Goal: Information Seeking & Learning: Learn about a topic

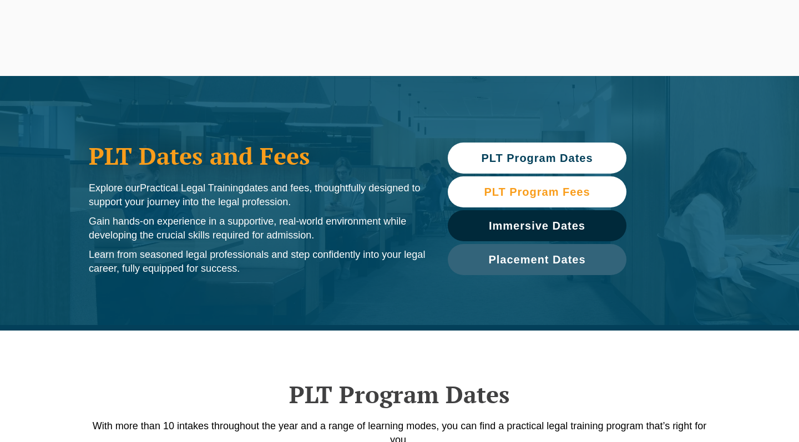
click at [536, 194] on span "PLT Program Fees" at bounding box center [537, 191] width 106 height 11
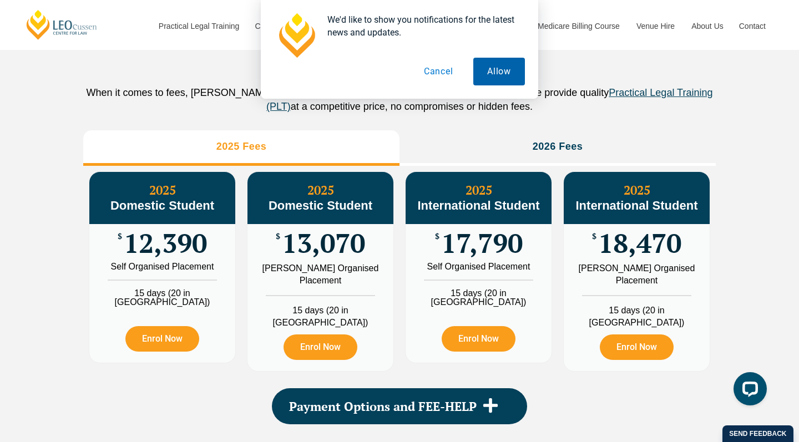
click at [492, 67] on button "Allow" at bounding box center [499, 72] width 52 height 28
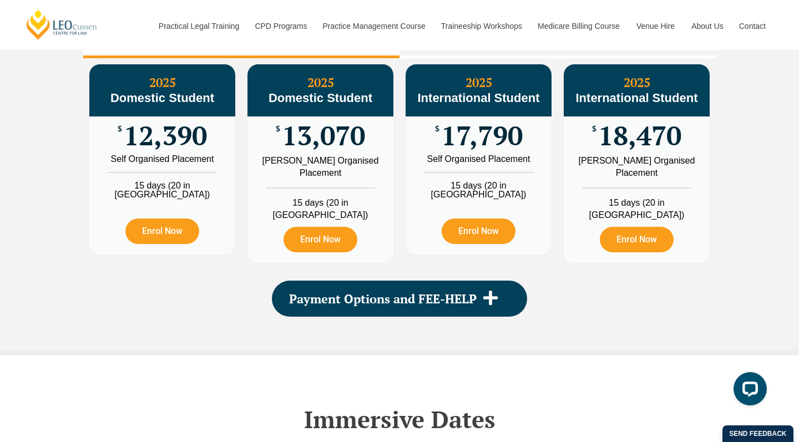
scroll to position [1344, 0]
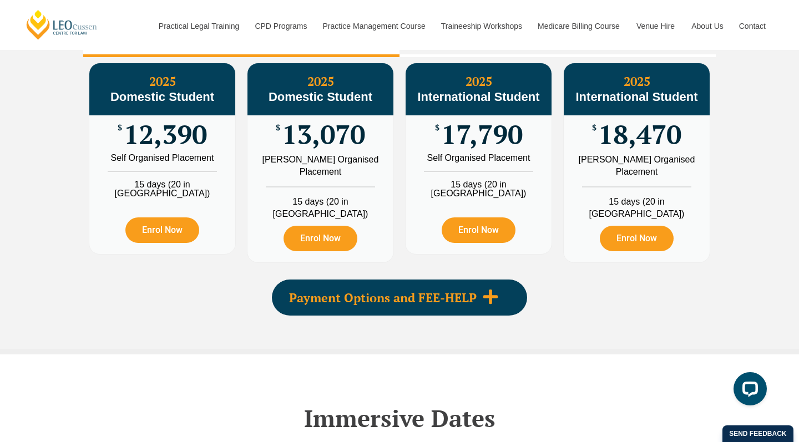
click at [452, 292] on span "Payment Options and FEE-HELP" at bounding box center [383, 298] width 188 height 12
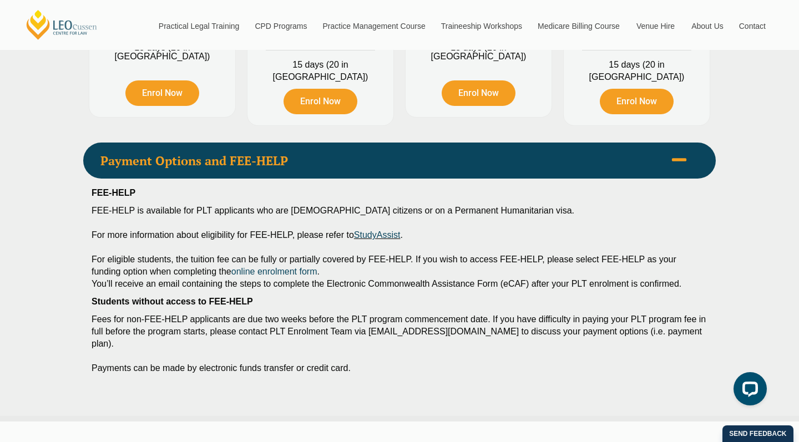
scroll to position [1483, 0]
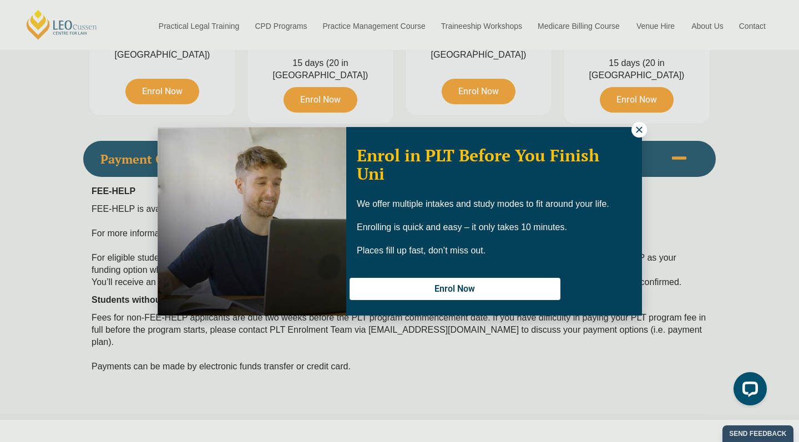
click at [638, 135] on button at bounding box center [640, 130] width 16 height 16
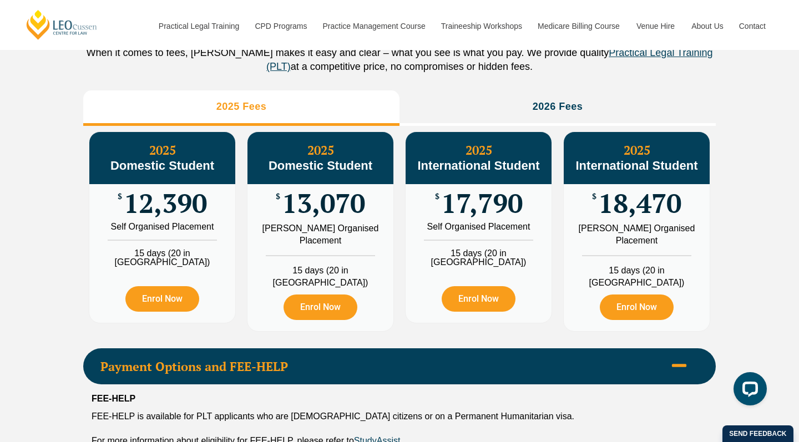
scroll to position [1275, 0]
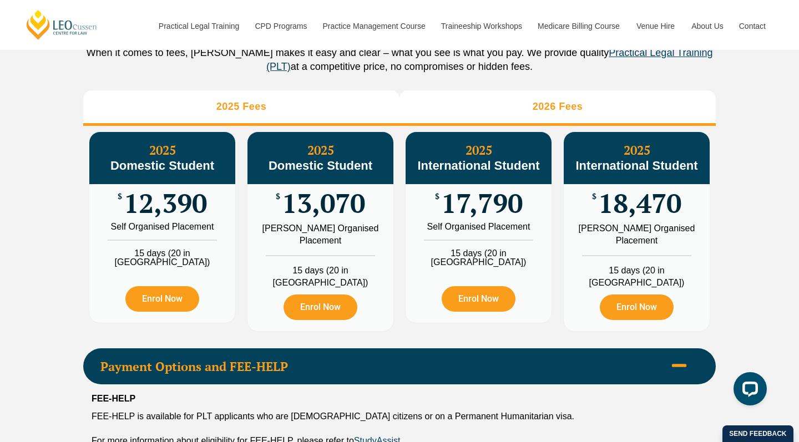
click at [566, 113] on h3 "2026 Fees" at bounding box center [558, 106] width 51 height 13
click at [300, 115] on li "2025 Fees" at bounding box center [241, 108] width 316 height 36
click at [459, 119] on li "2026 Fees" at bounding box center [558, 108] width 316 height 36
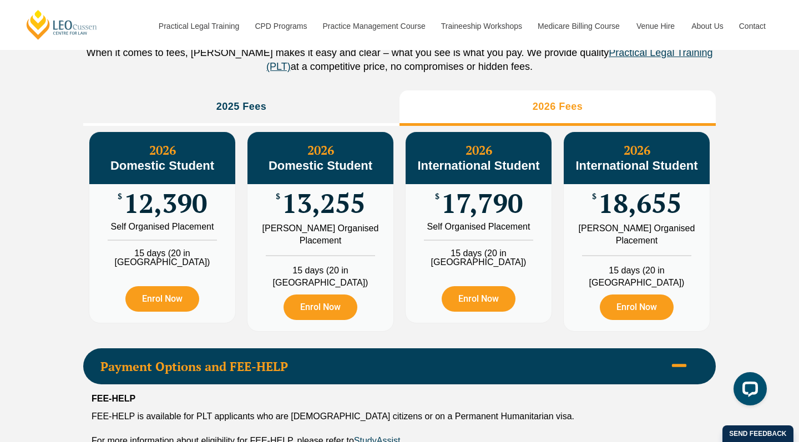
click at [260, 74] on div "When it comes to fees, Leo Cussen makes it easy and clear – what you see is wha…" at bounding box center [399, 60] width 633 height 28
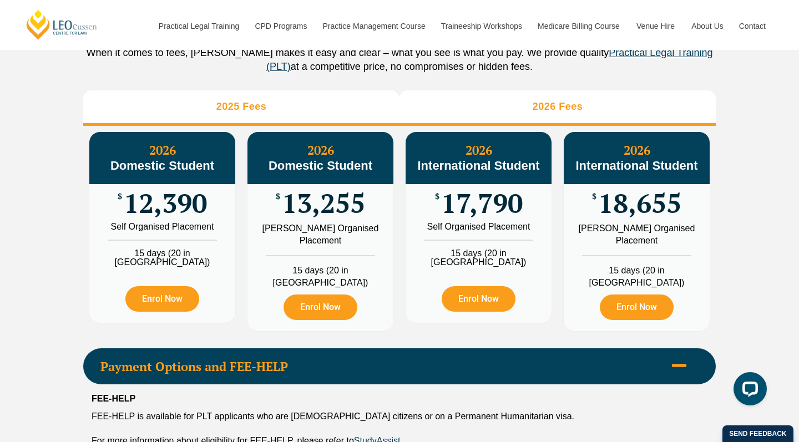
click at [241, 113] on h3 "2025 Fees" at bounding box center [241, 106] width 51 height 13
click at [509, 126] on li "2026 Fees" at bounding box center [558, 108] width 316 height 36
click at [247, 113] on h3 "2025 Fees" at bounding box center [241, 106] width 51 height 13
click at [468, 126] on li "2026 Fees" at bounding box center [558, 108] width 316 height 36
click at [274, 126] on li "2025 Fees" at bounding box center [241, 108] width 316 height 36
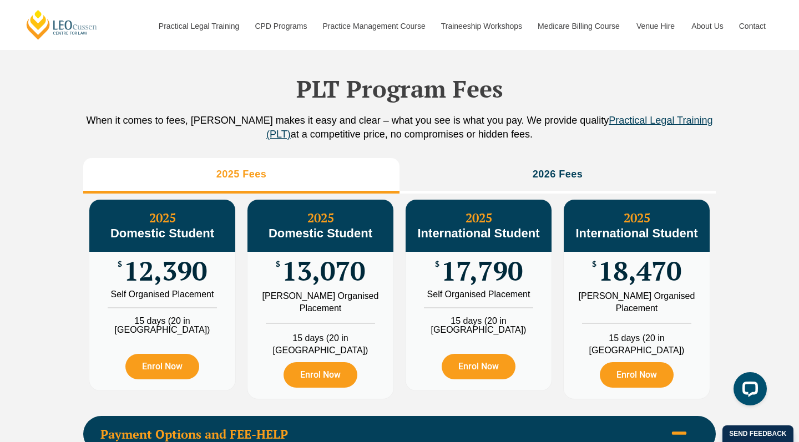
scroll to position [1203, 0]
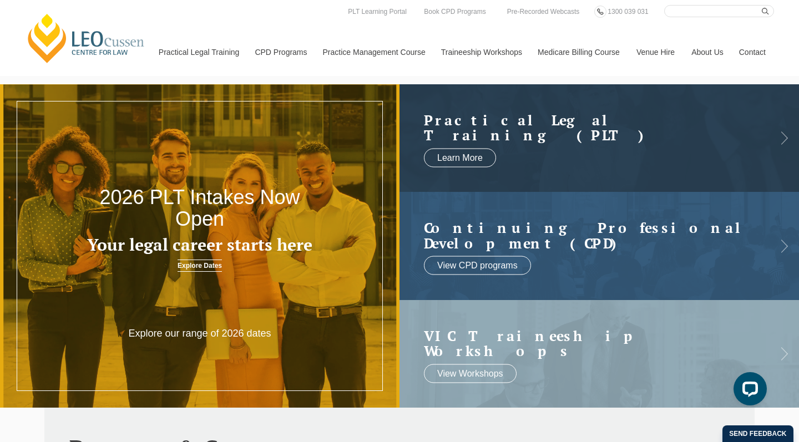
click at [100, 39] on link "Leo Cussen Centre for Law" at bounding box center [86, 38] width 123 height 52
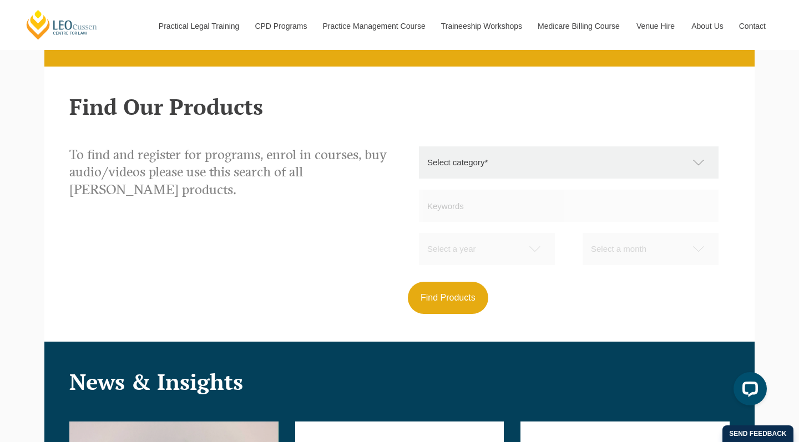
scroll to position [1017, 0]
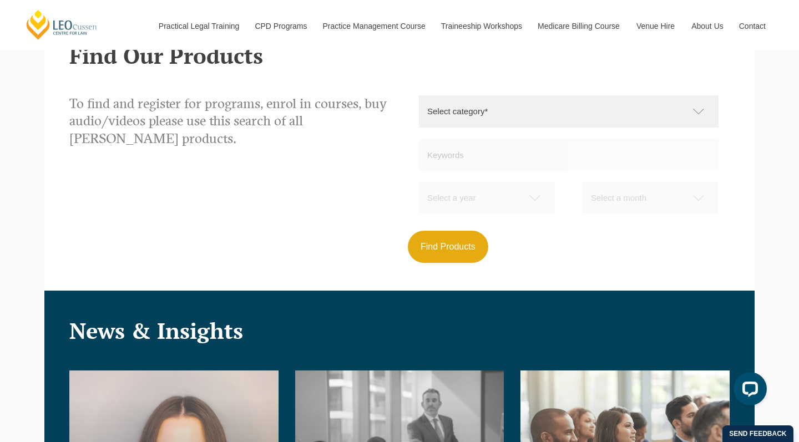
select select "Legal Support Staff"
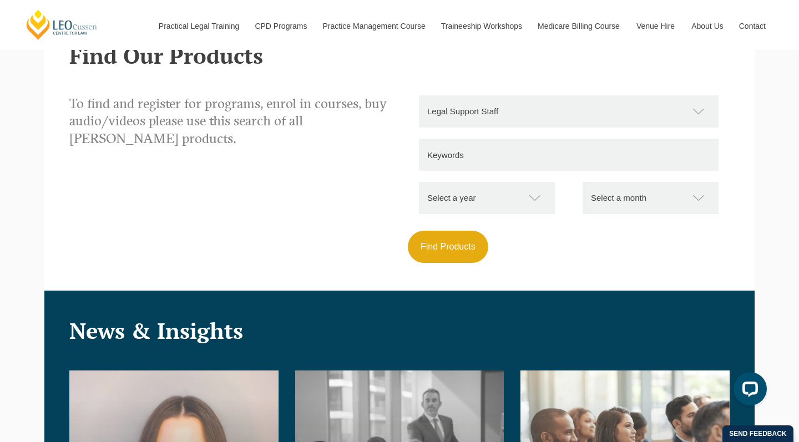
click at [498, 159] on input "text" at bounding box center [569, 155] width 300 height 32
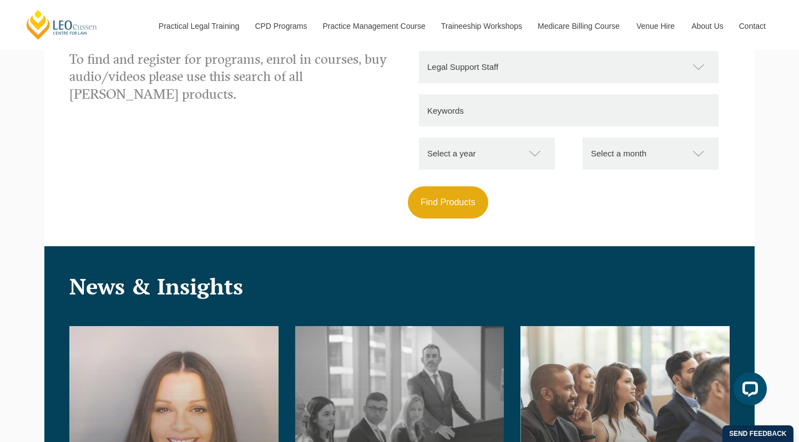
scroll to position [1017, 0]
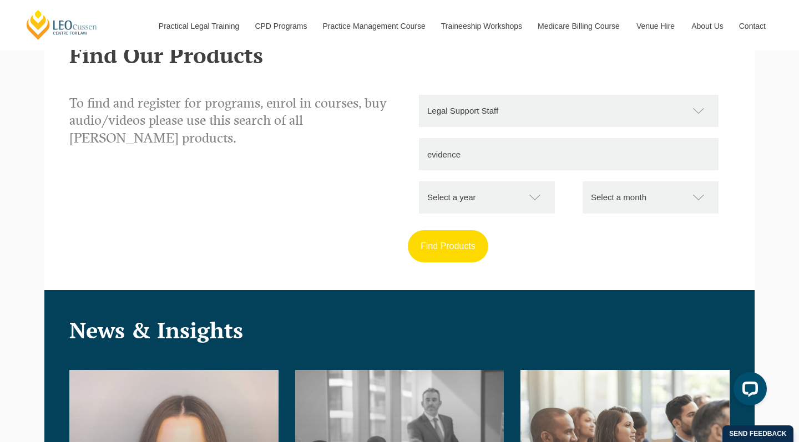
type input "evidence"
click at [461, 244] on button "Find Products" at bounding box center [448, 246] width 80 height 32
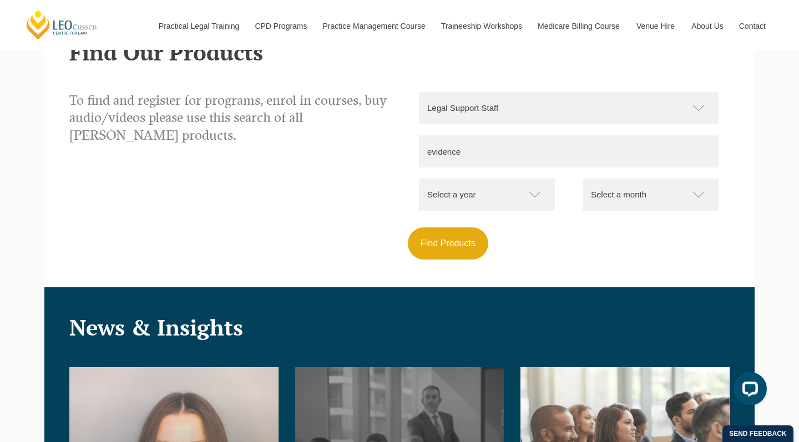
scroll to position [1003, 0]
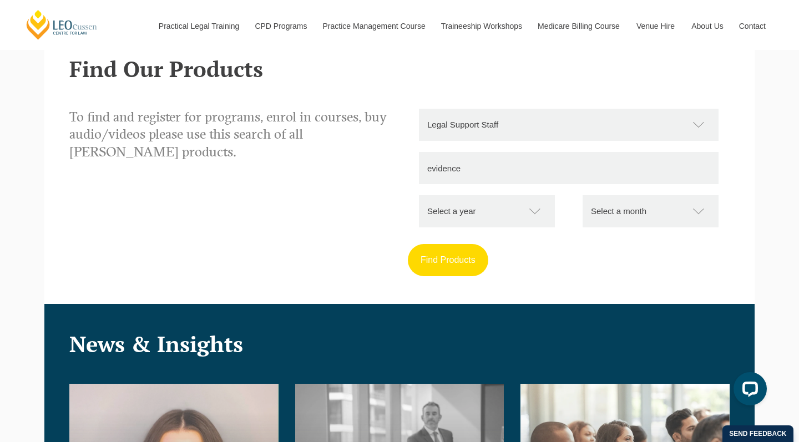
click at [447, 268] on button "Find Products" at bounding box center [448, 260] width 80 height 32
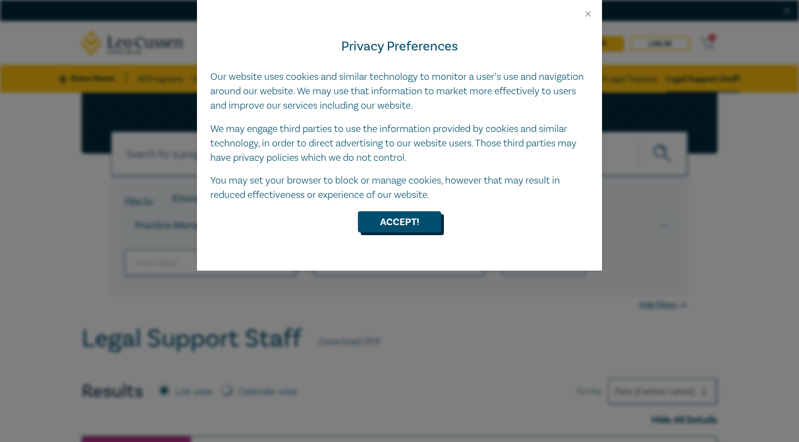
click at [425, 223] on button "Accept!" at bounding box center [399, 221] width 83 height 21
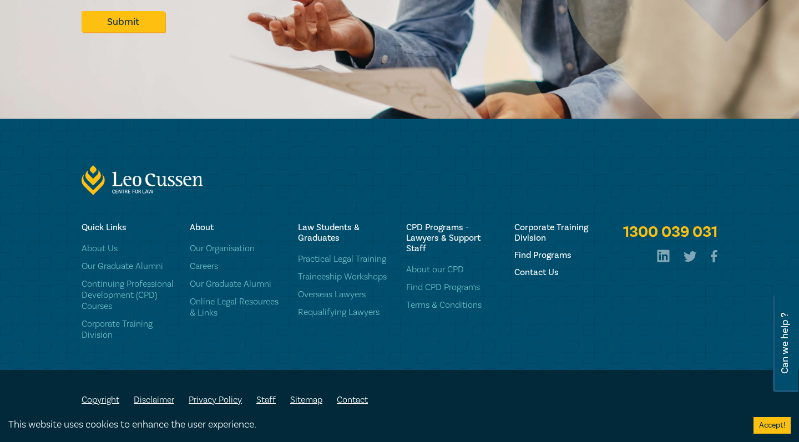
scroll to position [1241, 0]
click at [356, 311] on link "Requalifying Lawyers" at bounding box center [345, 312] width 95 height 11
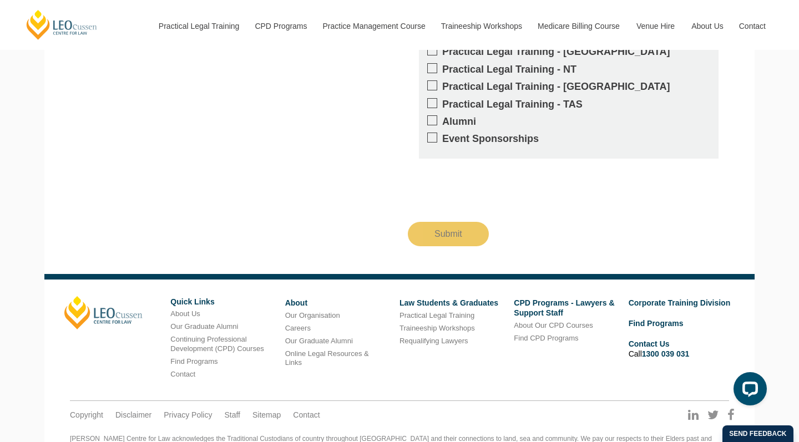
scroll to position [1033, 0]
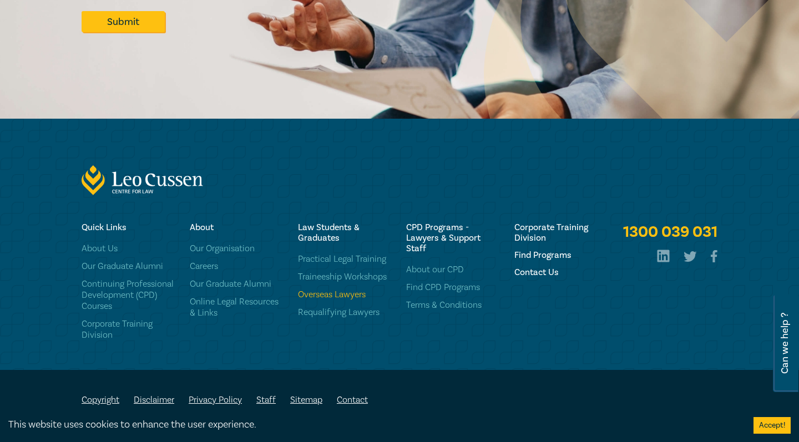
scroll to position [1241, 0]
click at [349, 300] on link "Overseas Lawyers" at bounding box center [345, 294] width 95 height 11
